Goal: Navigation & Orientation: Find specific page/section

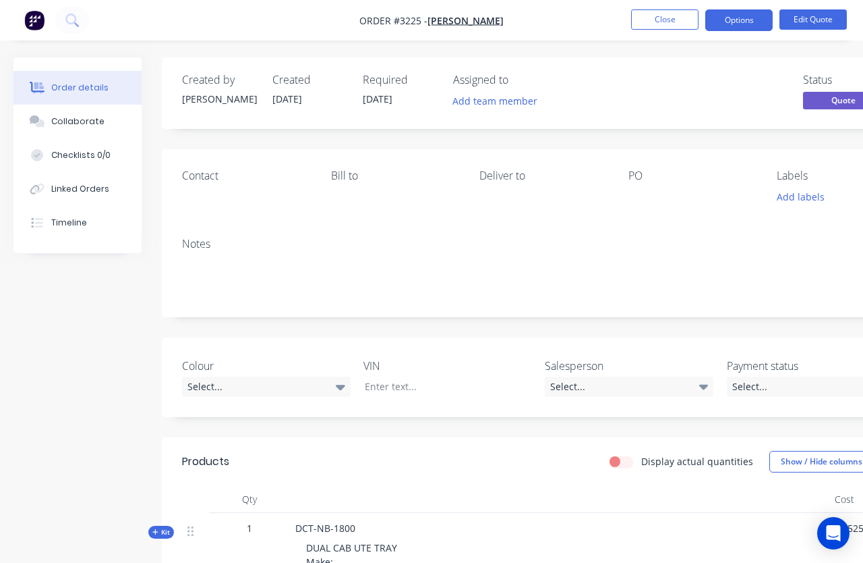
click at [631, 29] on button "Close" at bounding box center [664, 19] width 67 height 20
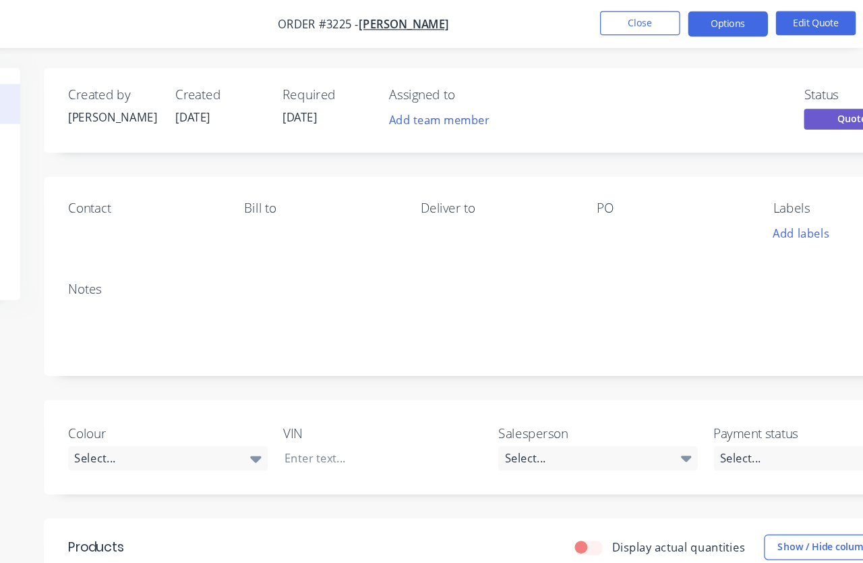
scroll to position [0, 125]
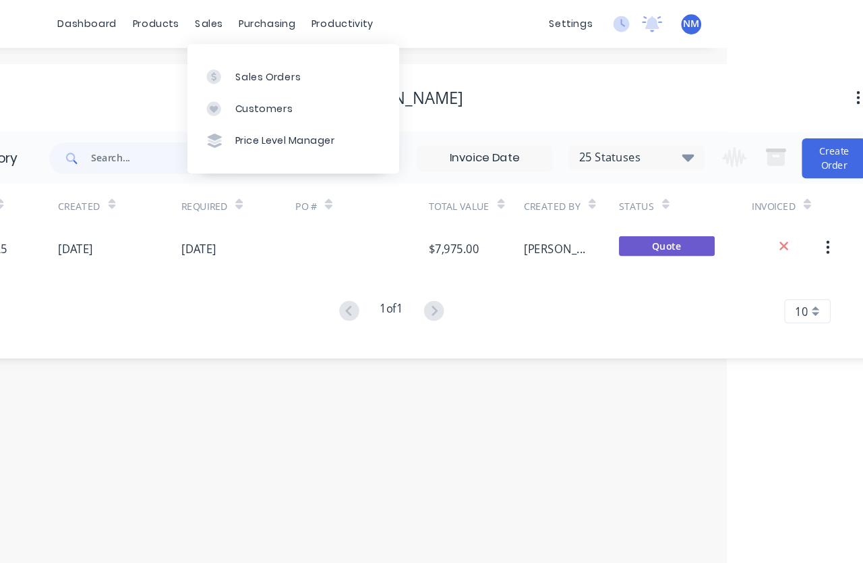
click at [381, 90] on link "Customers" at bounding box center [372, 91] width 179 height 27
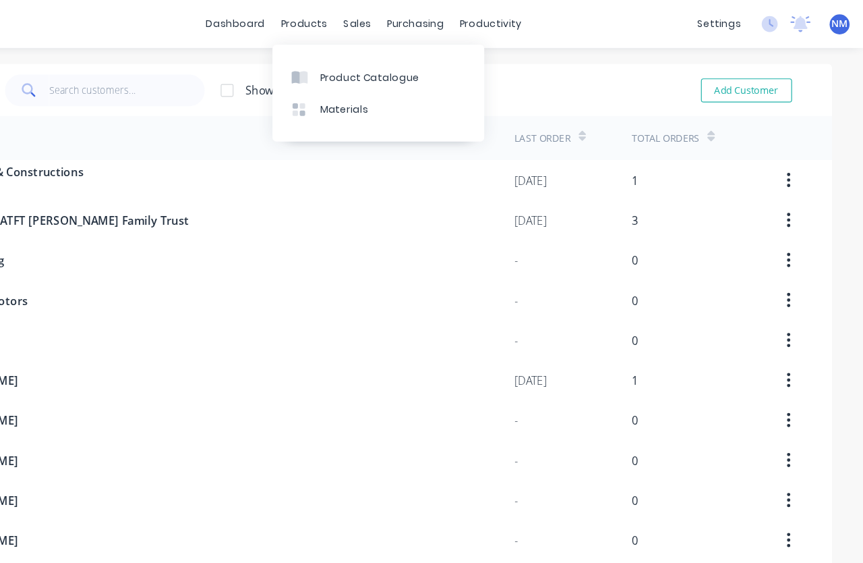
click at [355, 58] on link "Product Catalogue" at bounding box center [444, 64] width 179 height 27
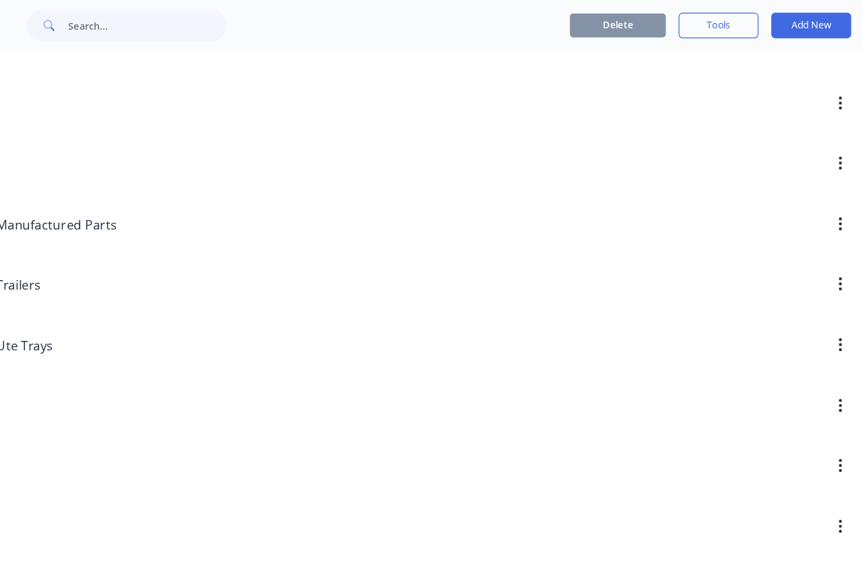
scroll to position [127, 0]
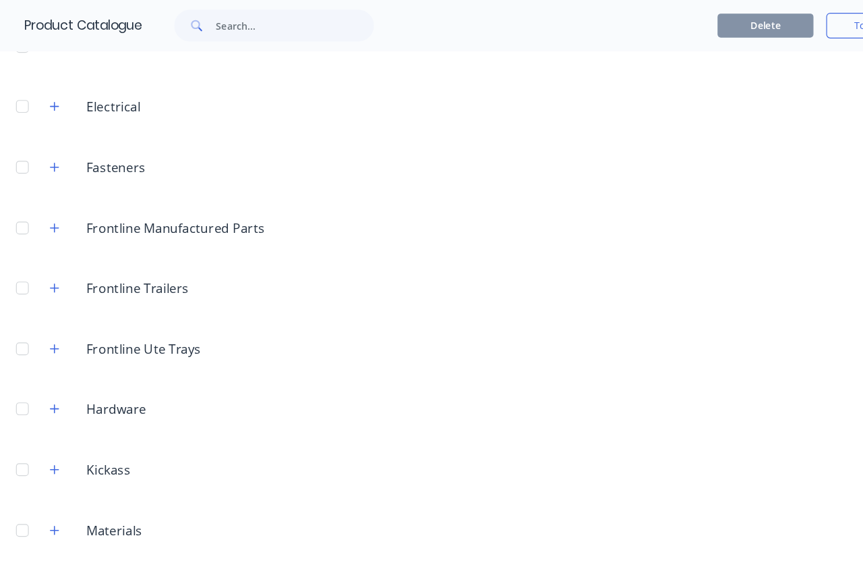
click at [49, 184] on button "button" at bounding box center [46, 191] width 17 height 17
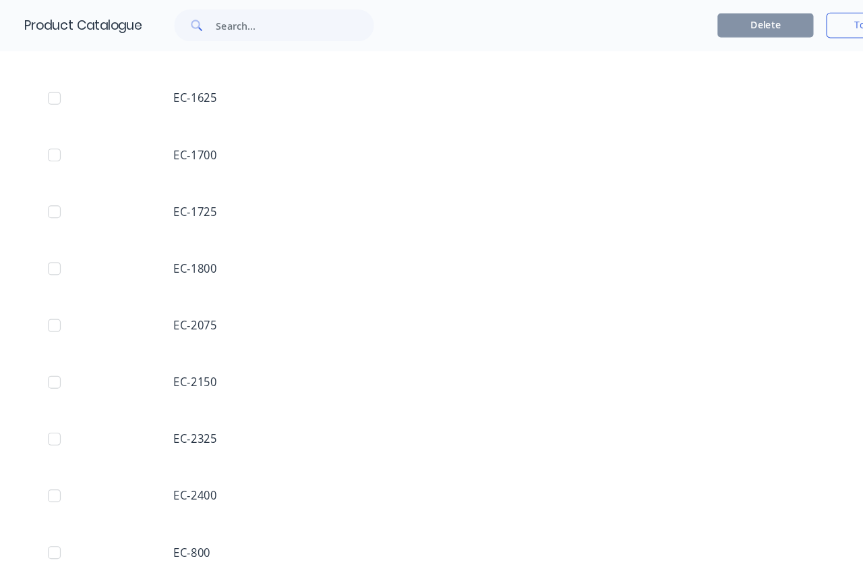
scroll to position [670, 0]
click at [223, 223] on div "EC-1800" at bounding box center [431, 226] width 863 height 48
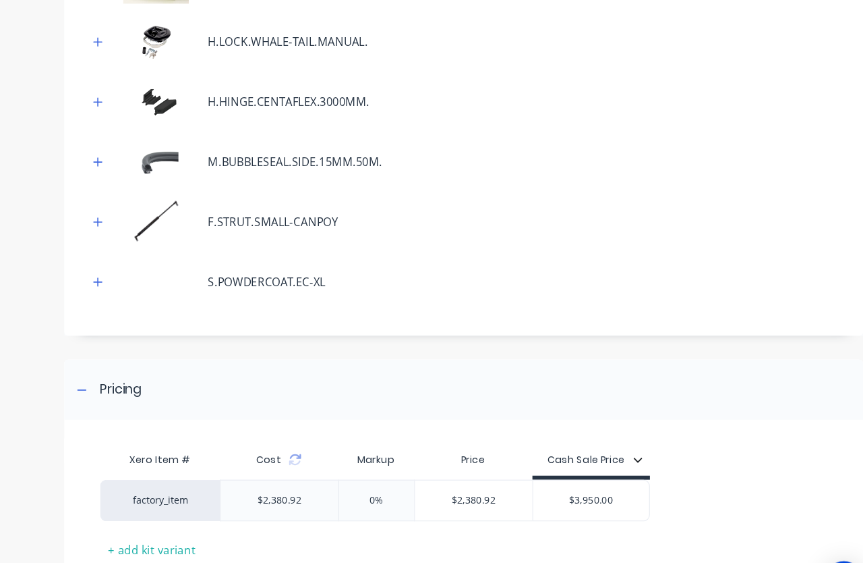
scroll to position [26, 0]
